Goal: Information Seeking & Learning: Learn about a topic

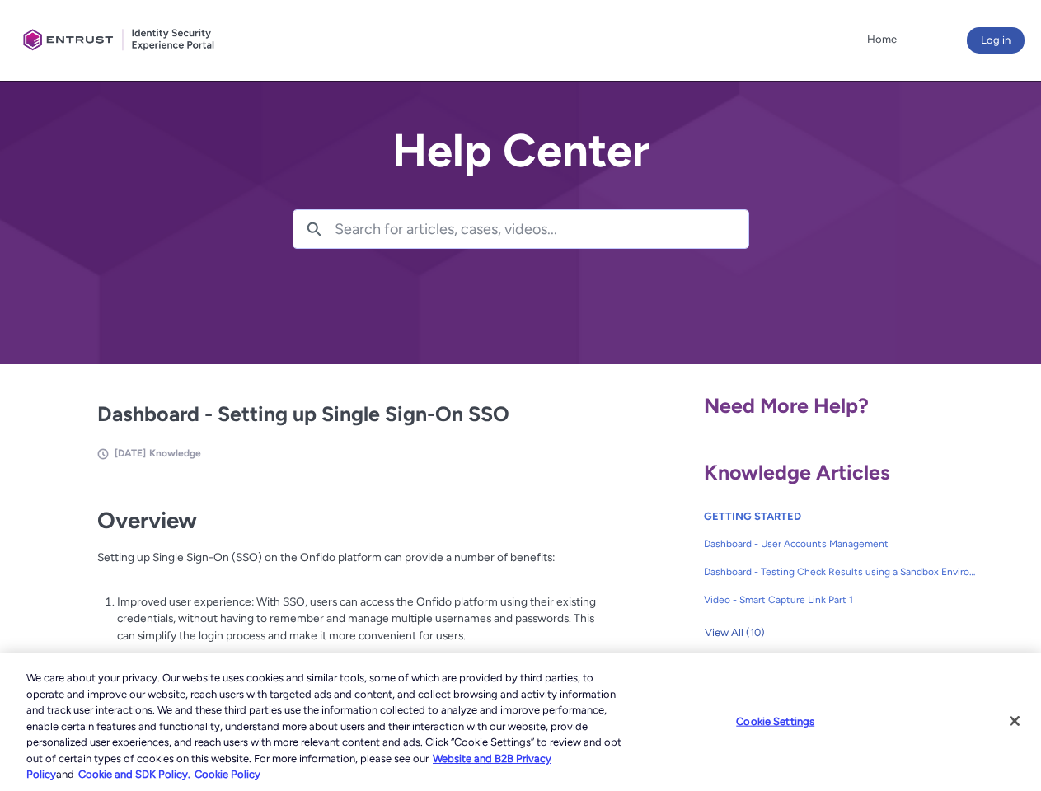
click at [314, 229] on lightning-primitive-icon "button" at bounding box center [314, 228] width 15 height 12
click at [316, 631] on p "Improved user experience: With SSO, users can access the Onfido platform using …" at bounding box center [357, 619] width 480 height 51
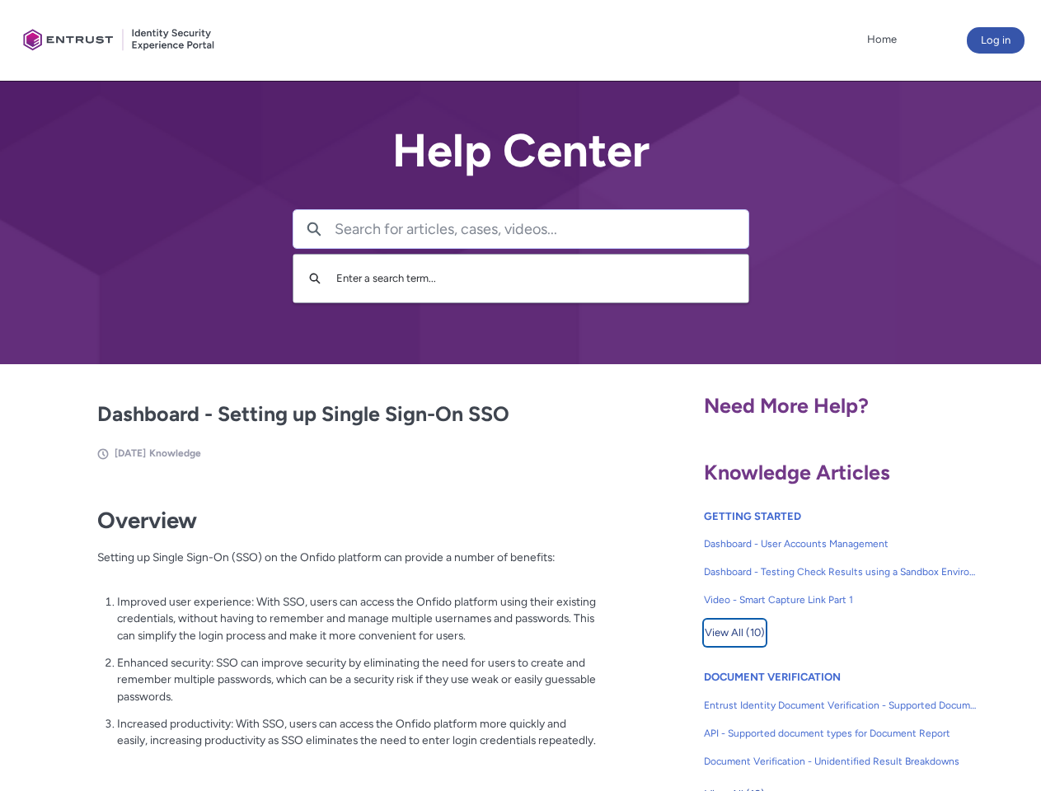
click at [735, 633] on span "View All (10)" at bounding box center [735, 633] width 60 height 25
click at [796, 721] on link "API - Supported document types for Document Report" at bounding box center [841, 734] width 274 height 28
